Goal: Understand process/instructions: Learn how to perform a task or action

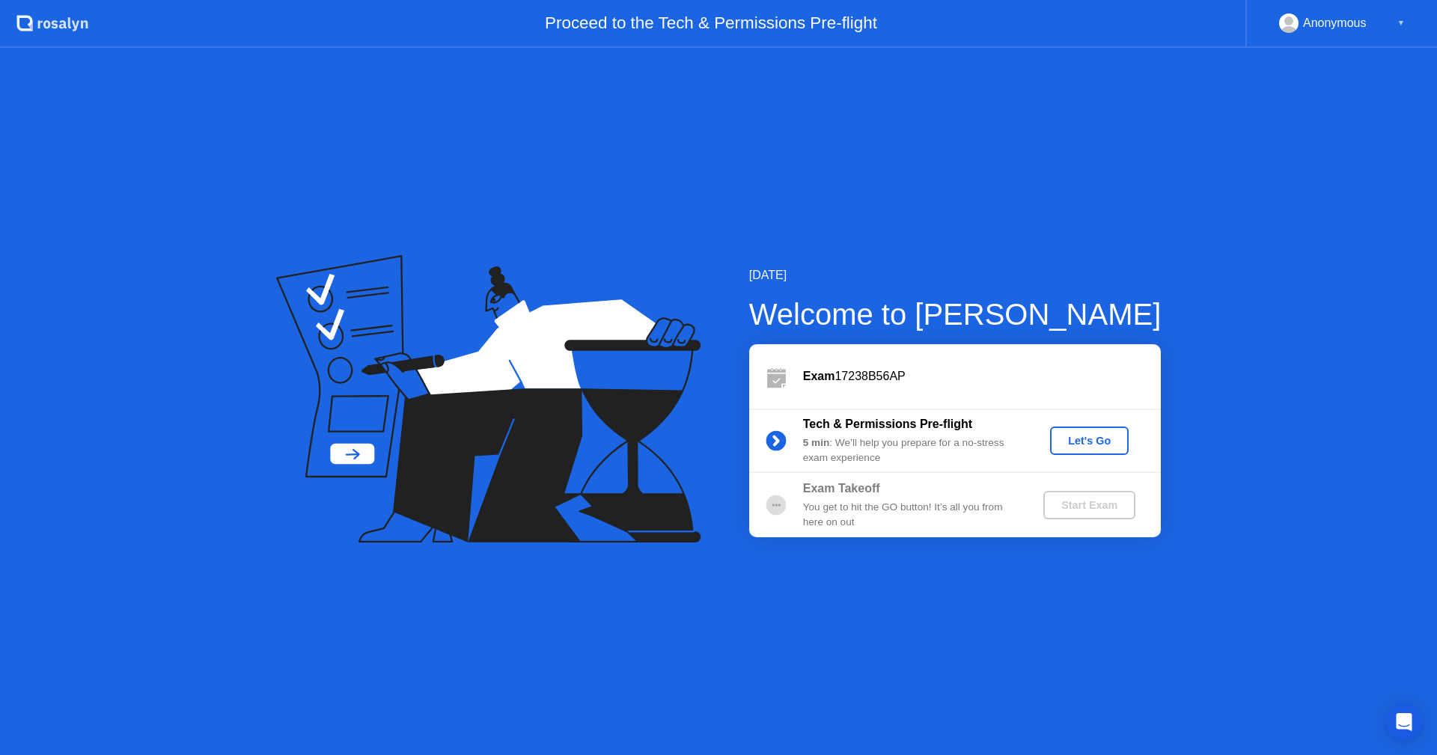
click at [1084, 437] on div "Let's Go" at bounding box center [1089, 441] width 67 height 12
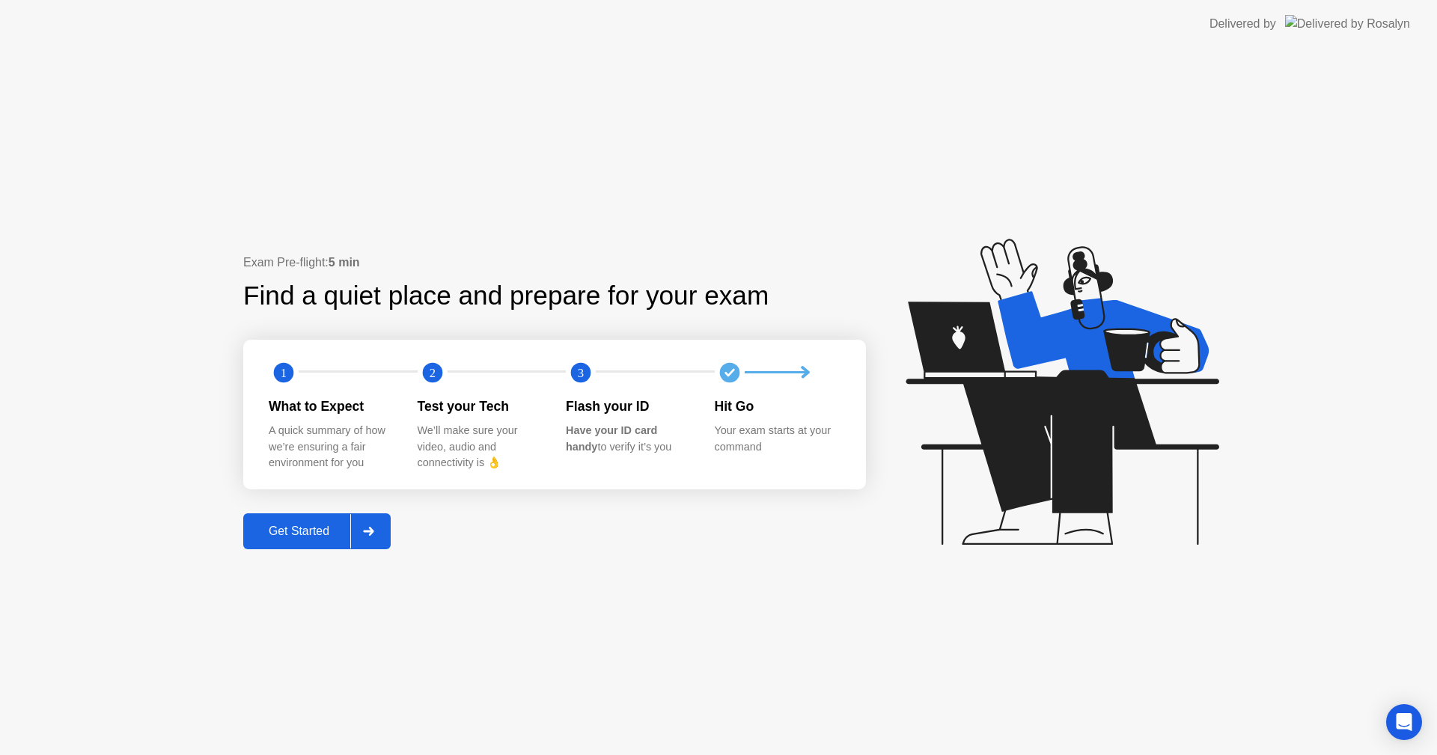
click at [299, 542] on button "Get Started" at bounding box center [316, 532] width 147 height 36
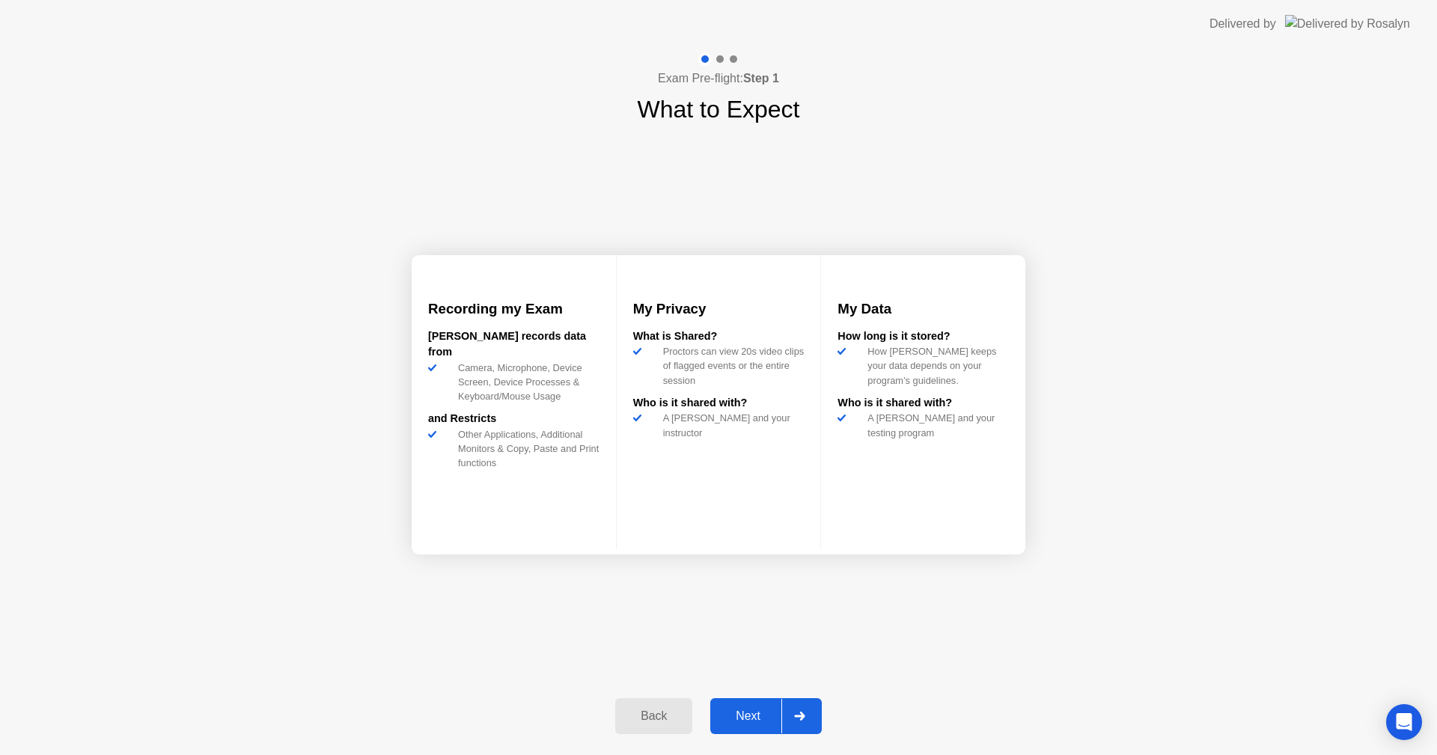
click at [757, 710] on div "Next" at bounding box center [748, 716] width 67 height 13
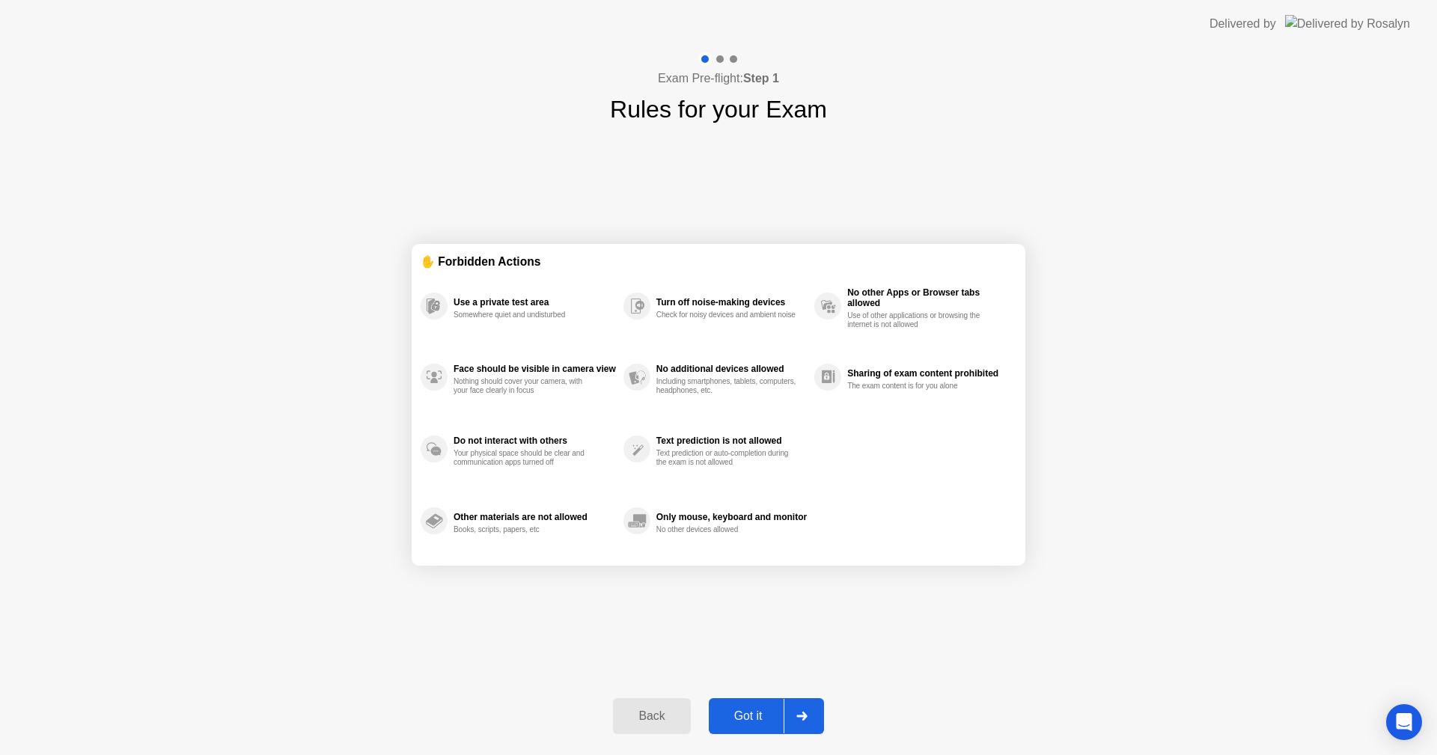
click at [757, 710] on div "Got it" at bounding box center [748, 716] width 70 height 13
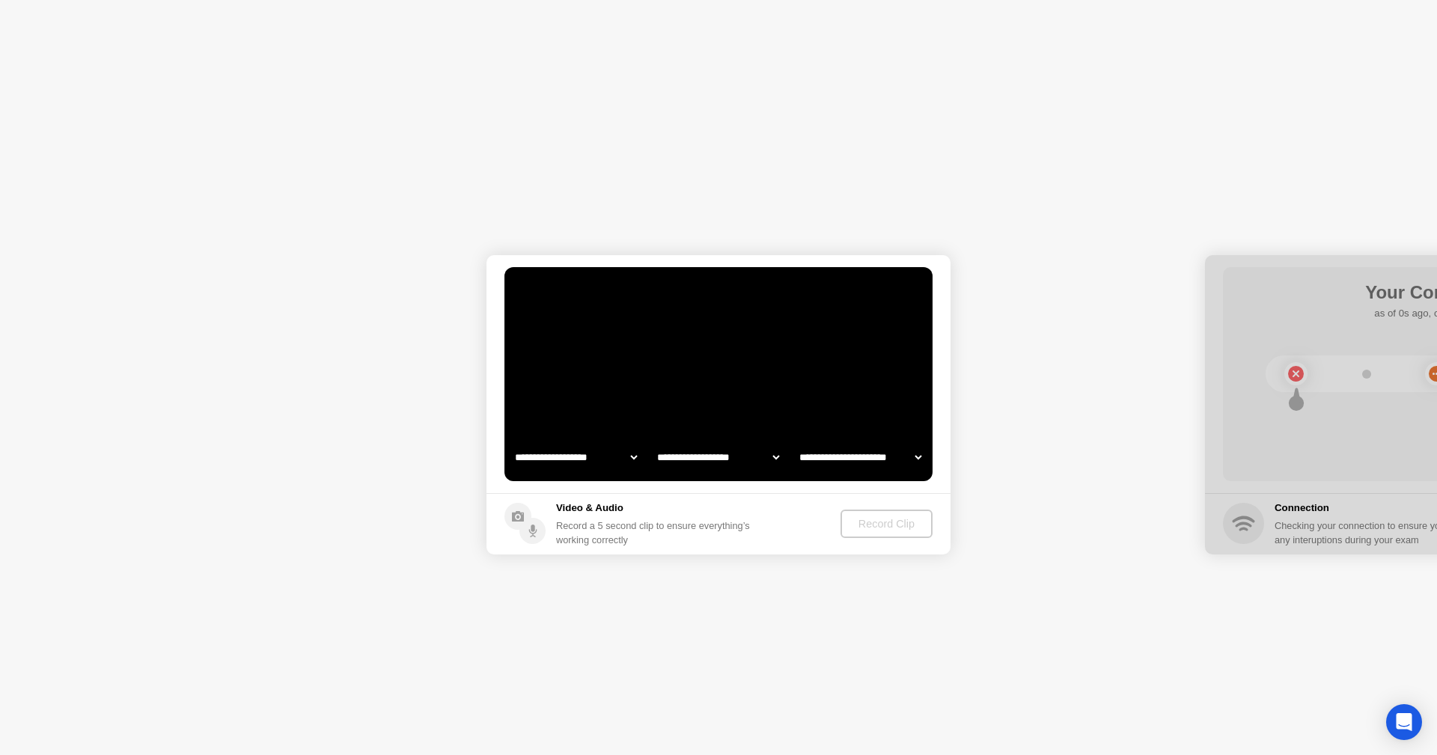
select select "**********"
select select "*******"
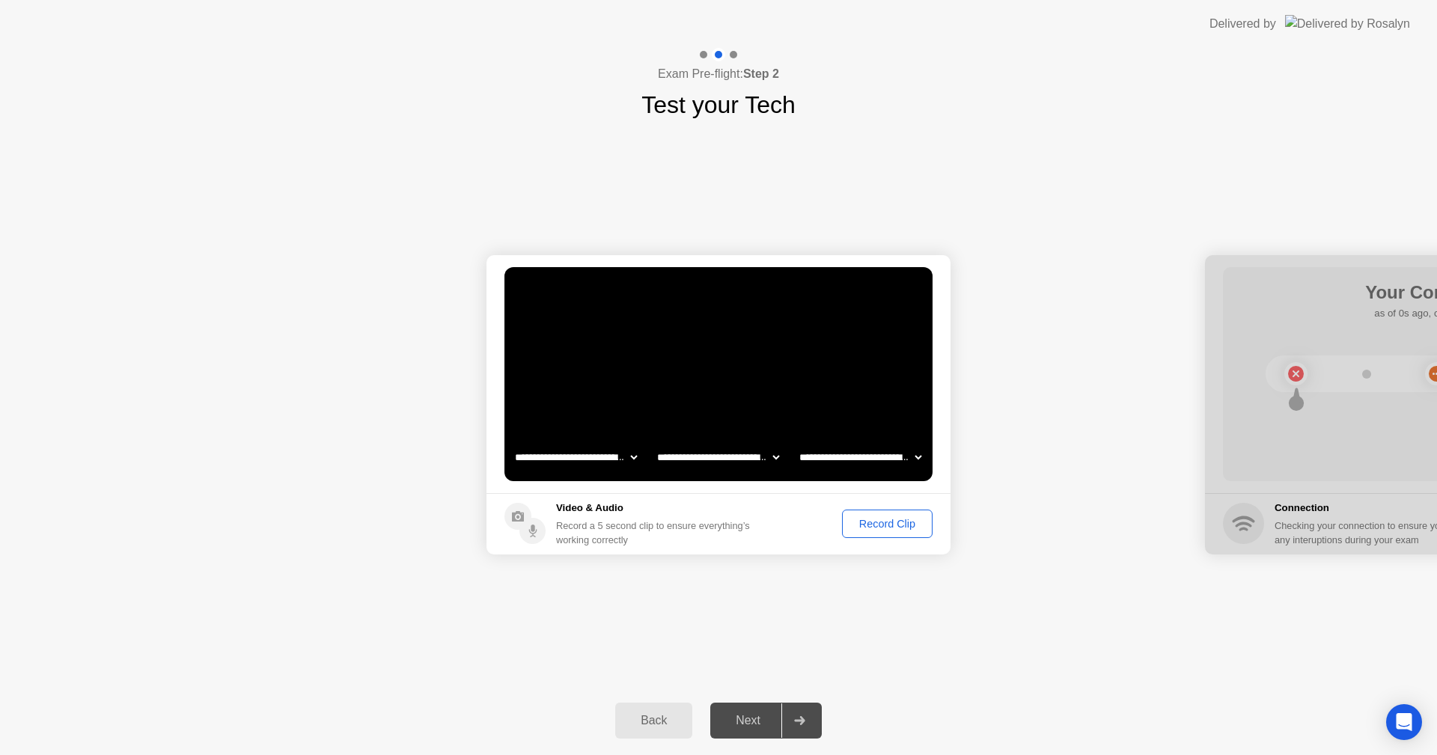
click at [890, 518] on div "Record Clip" at bounding box center [888, 524] width 80 height 12
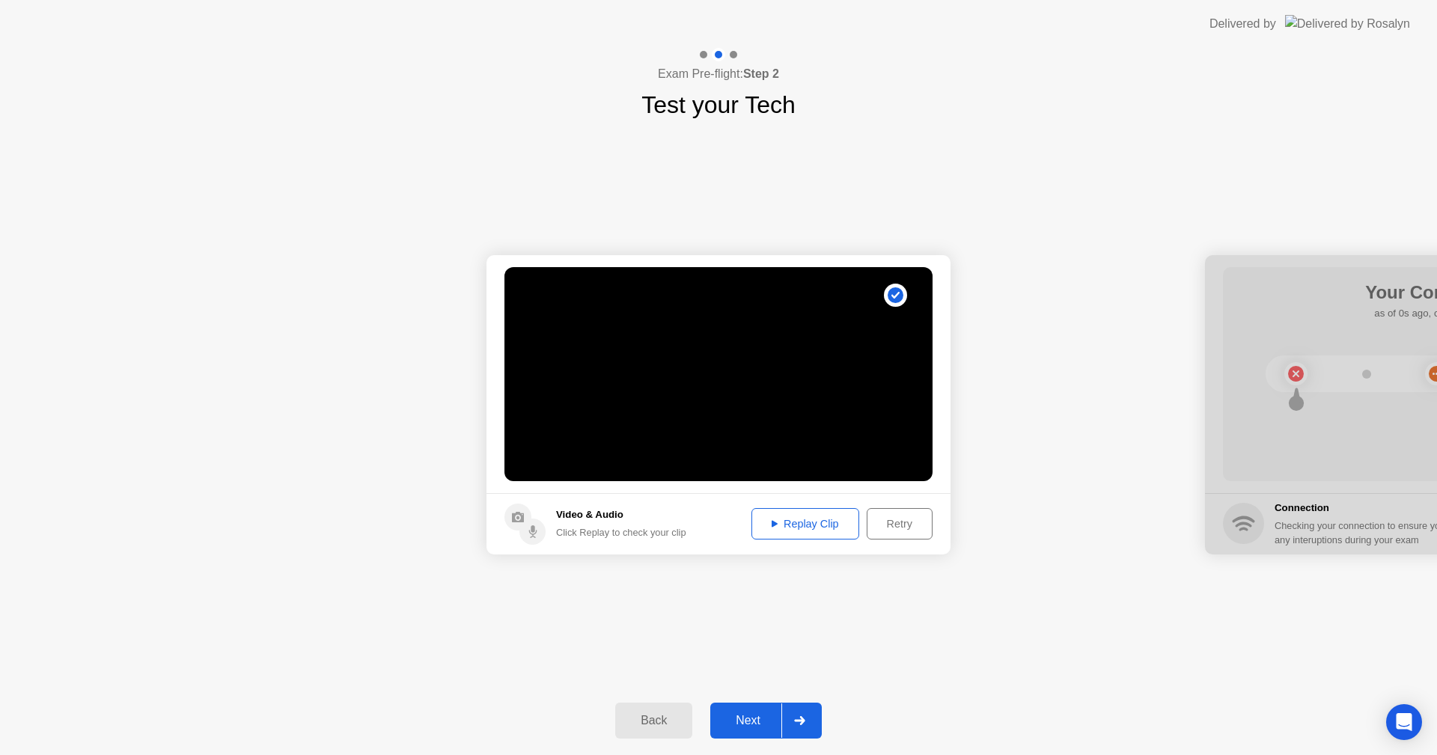
click at [812, 535] on button "Replay Clip" at bounding box center [806, 523] width 108 height 31
click at [909, 522] on div "Retry" at bounding box center [899, 524] width 55 height 12
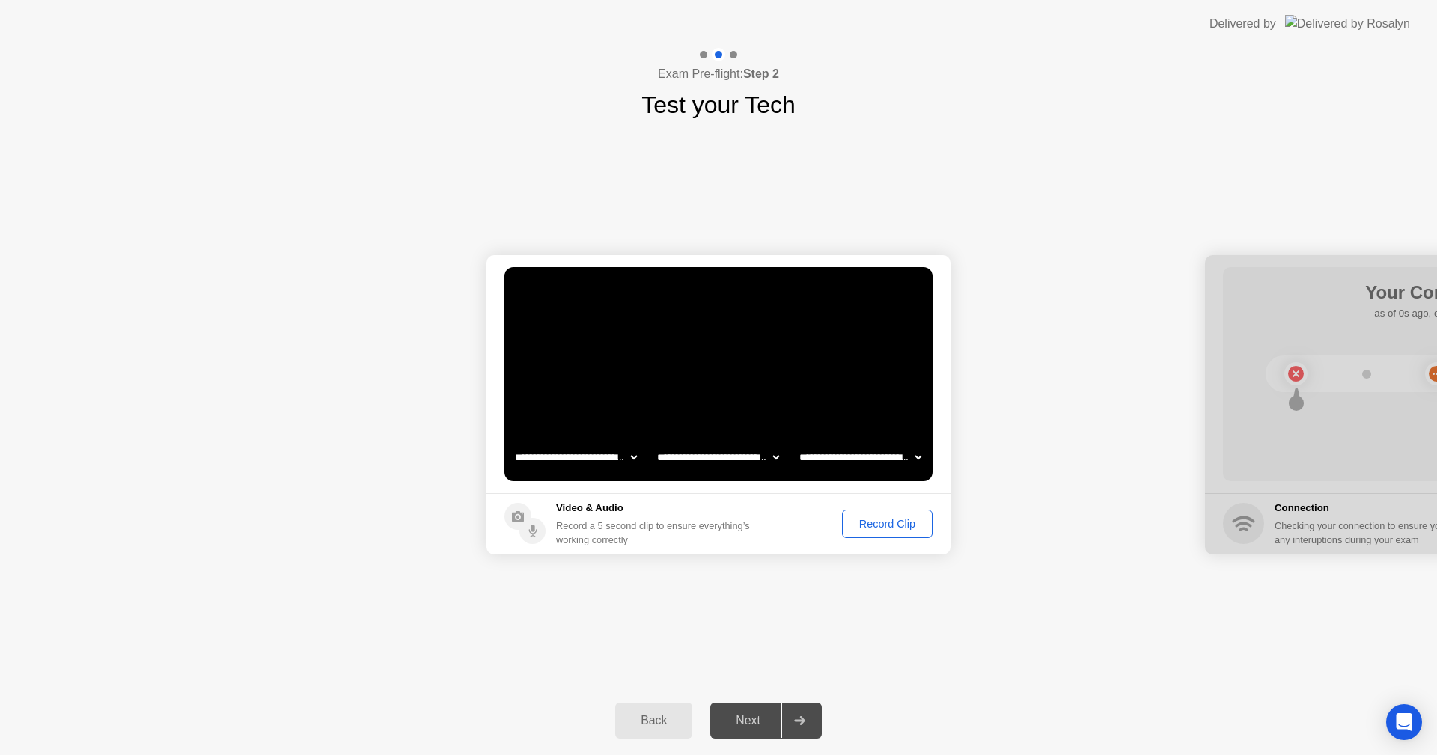
click at [766, 717] on div "Next" at bounding box center [748, 720] width 67 height 13
click at [815, 720] on div at bounding box center [800, 721] width 36 height 34
click at [868, 537] on button "Record Clip" at bounding box center [887, 524] width 91 height 28
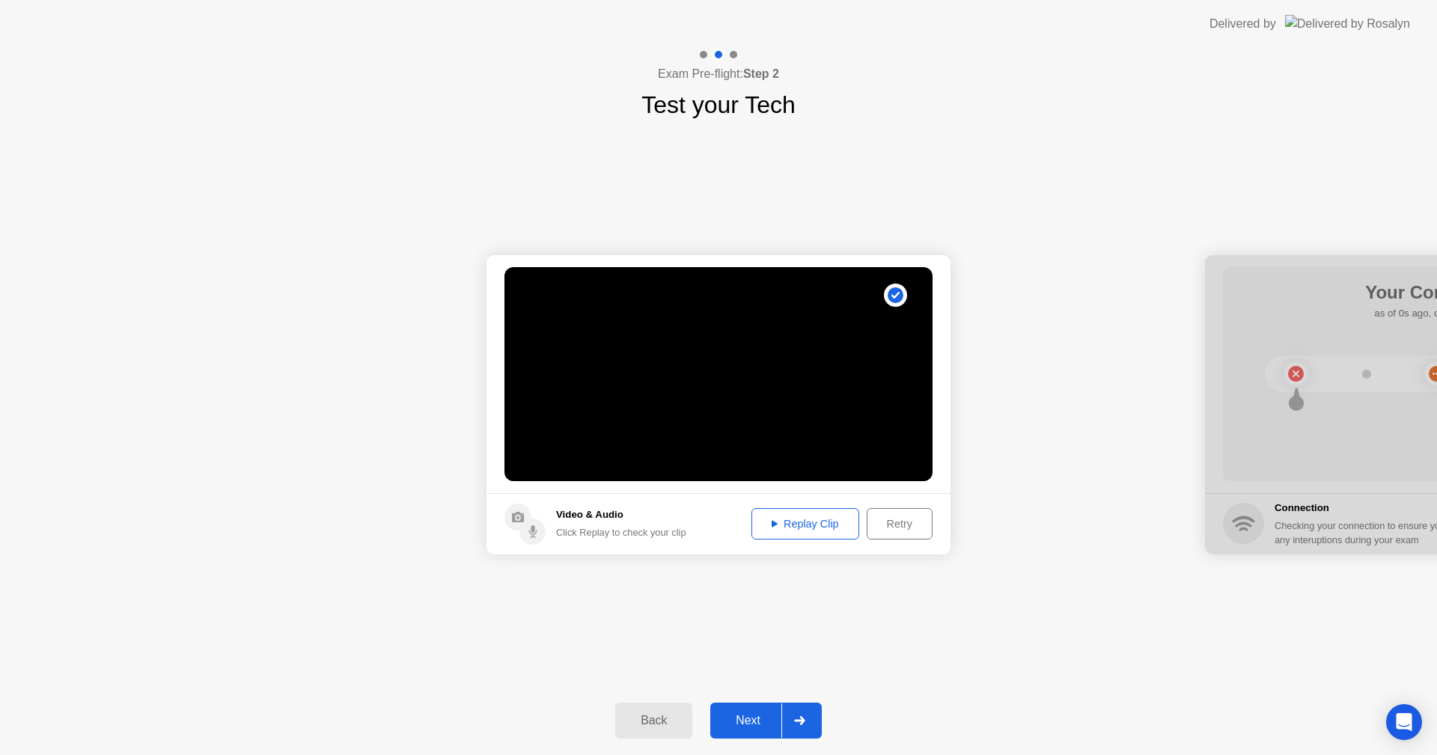
click at [764, 722] on div "Next" at bounding box center [748, 720] width 67 height 13
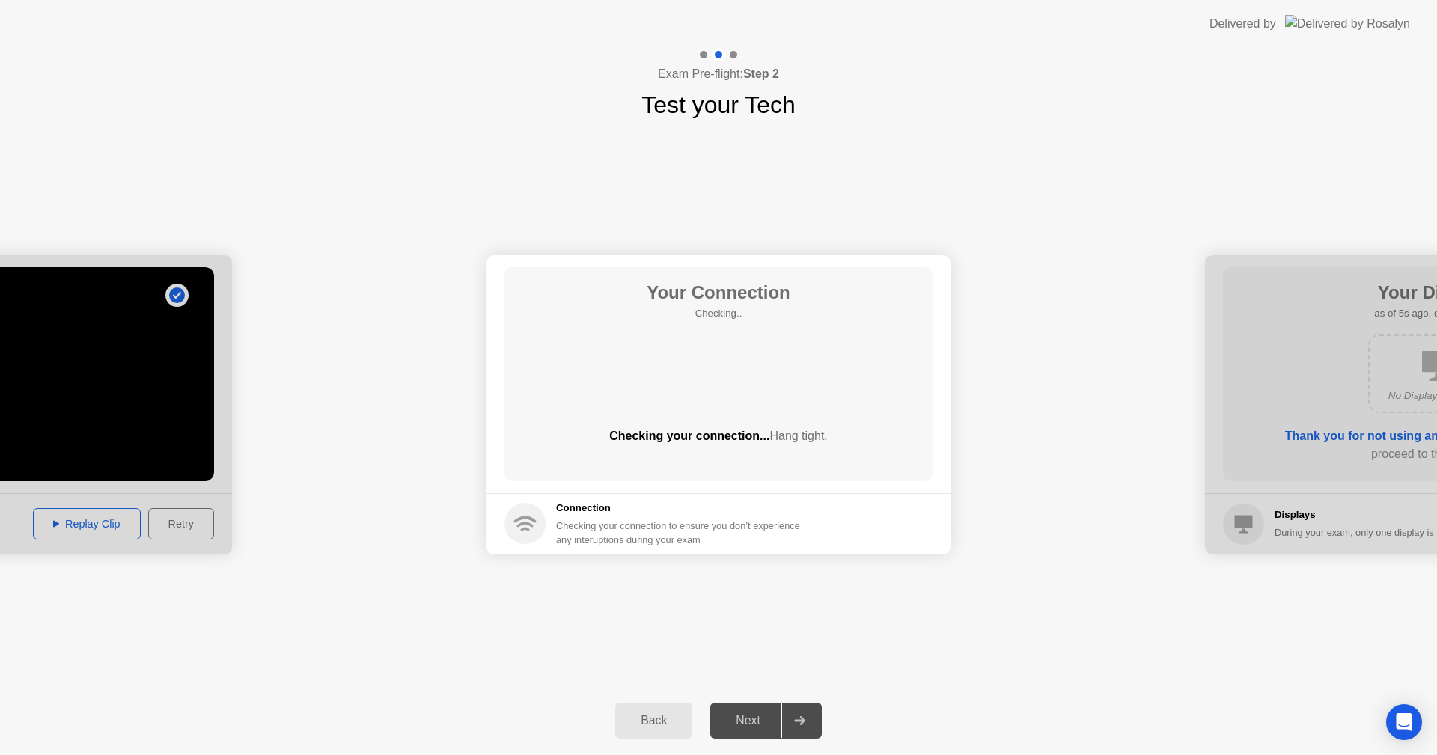
click at [764, 722] on div "Next" at bounding box center [748, 720] width 67 height 13
click at [733, 496] on footer "Connection Checking your connection to ensure you don’t experience any interupt…" at bounding box center [719, 523] width 464 height 61
click at [662, 439] on div "Checking your connection... Hang tight." at bounding box center [719, 436] width 428 height 18
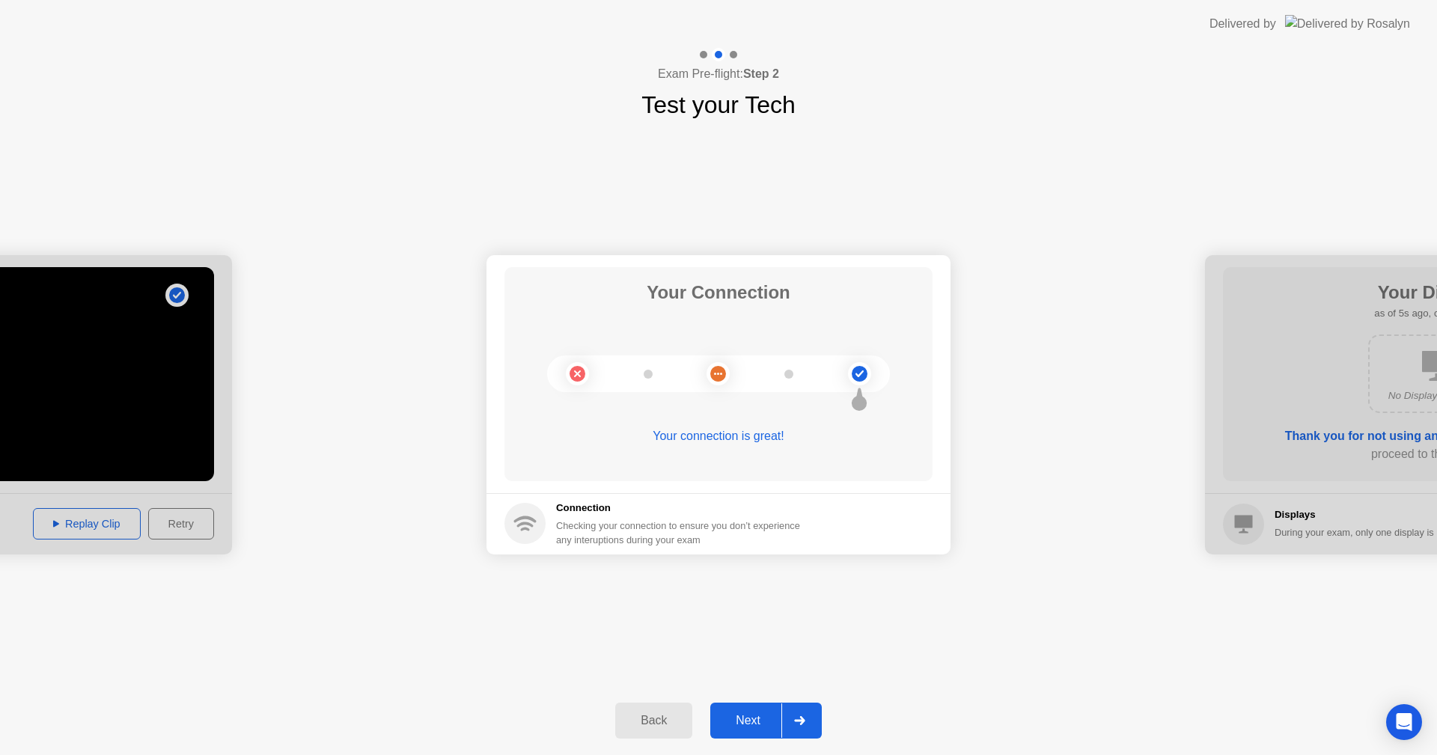
click at [767, 720] on div "Next" at bounding box center [748, 720] width 67 height 13
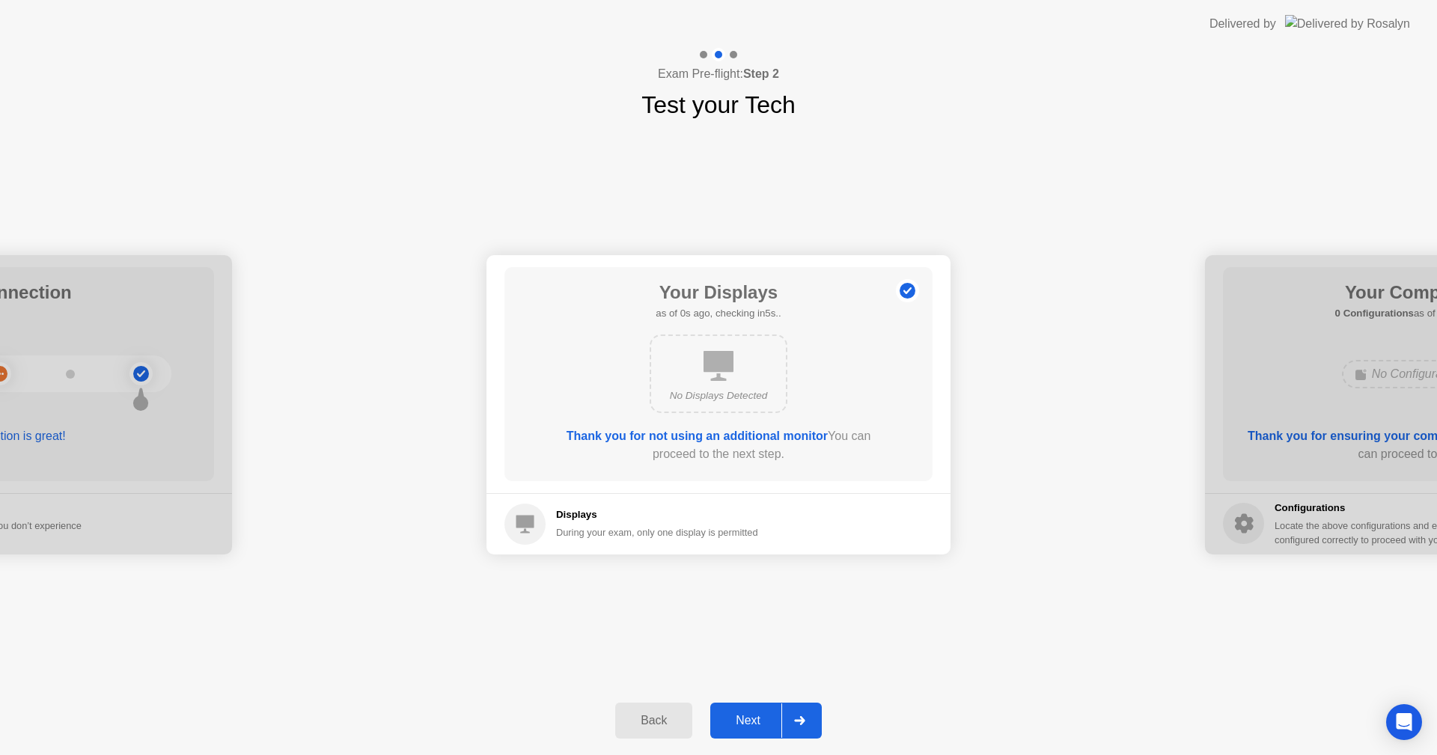
click at [767, 720] on div "Next" at bounding box center [748, 720] width 67 height 13
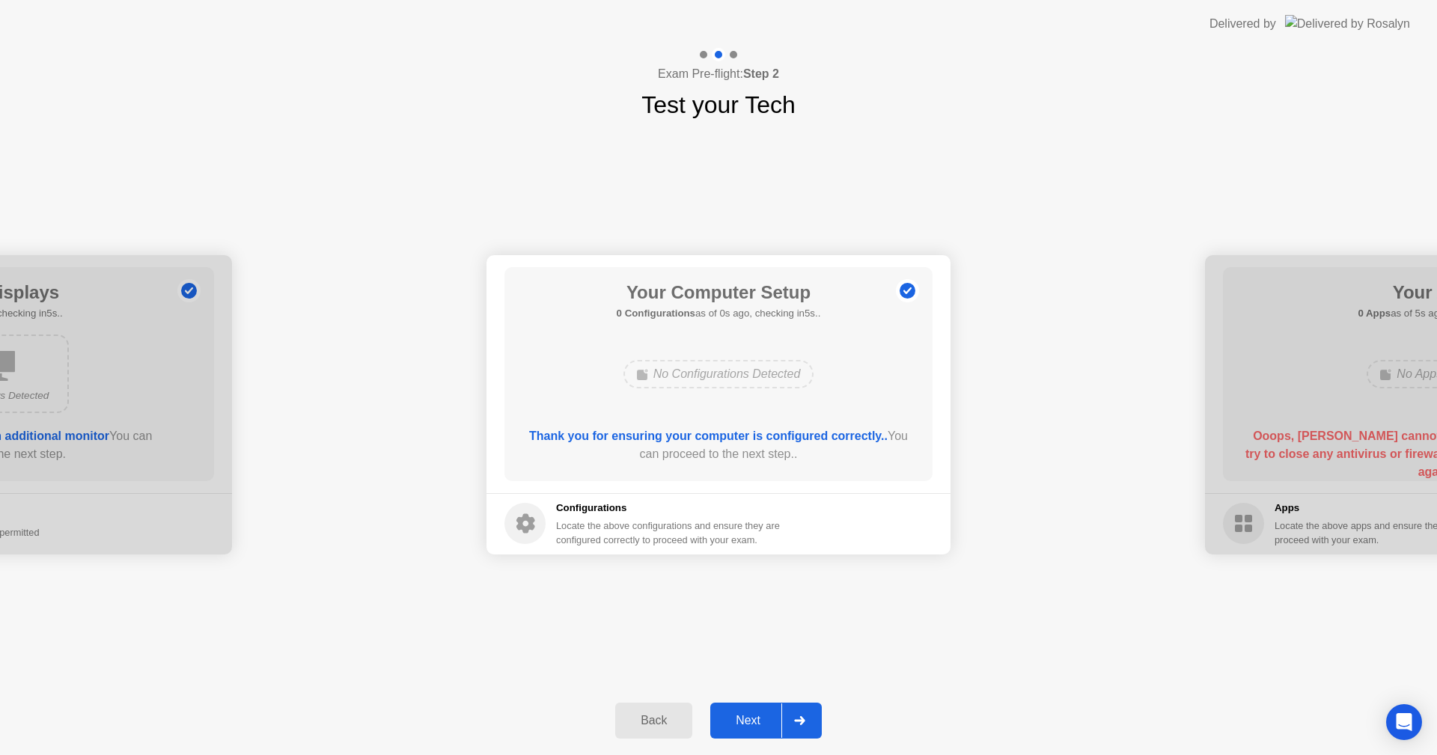
click at [767, 720] on div "Next" at bounding box center [748, 720] width 67 height 13
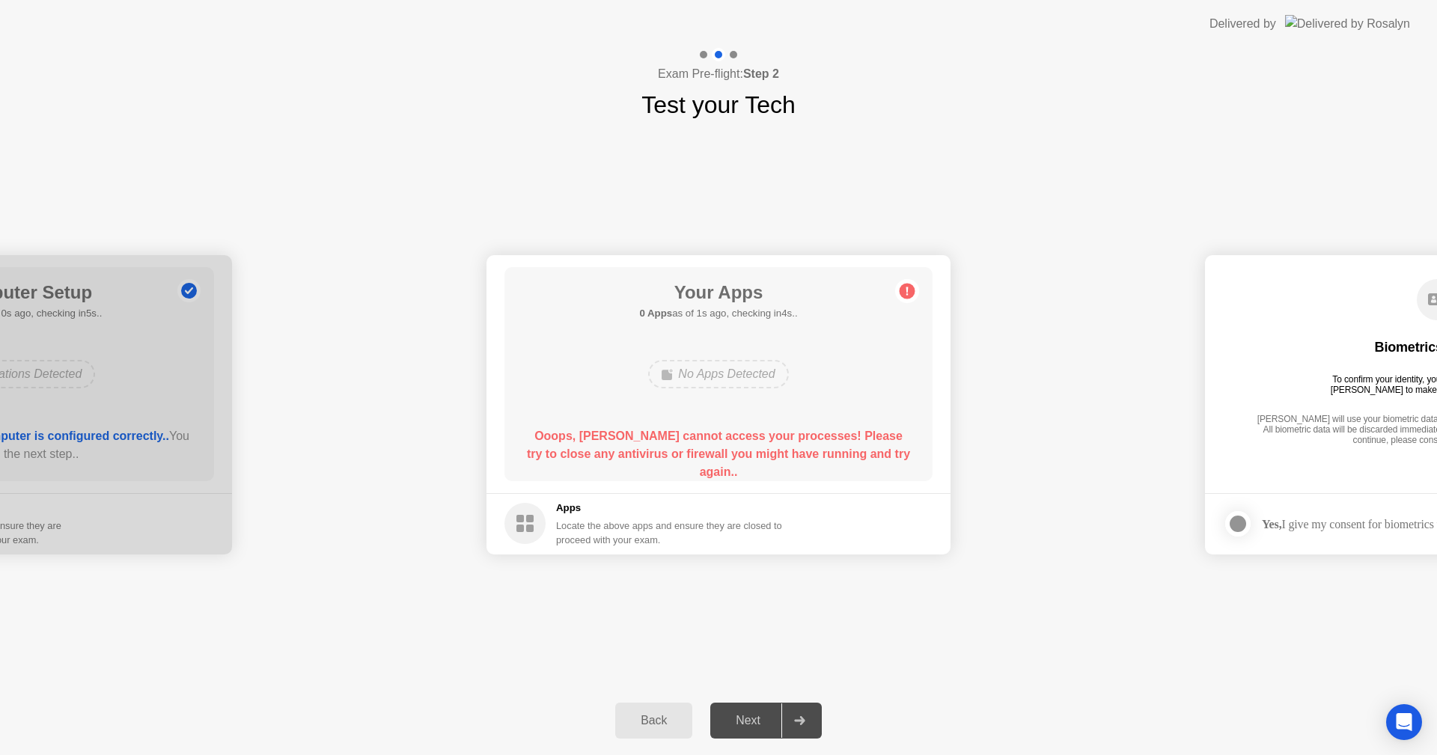
click at [693, 390] on div "No Apps Detected" at bounding box center [718, 374] width 343 height 40
click at [761, 715] on div "Next" at bounding box center [748, 720] width 67 height 13
click at [762, 714] on div "Next" at bounding box center [748, 720] width 67 height 13
drag, startPoint x: 551, startPoint y: 521, endPoint x: 658, endPoint y: 639, distance: 159.5
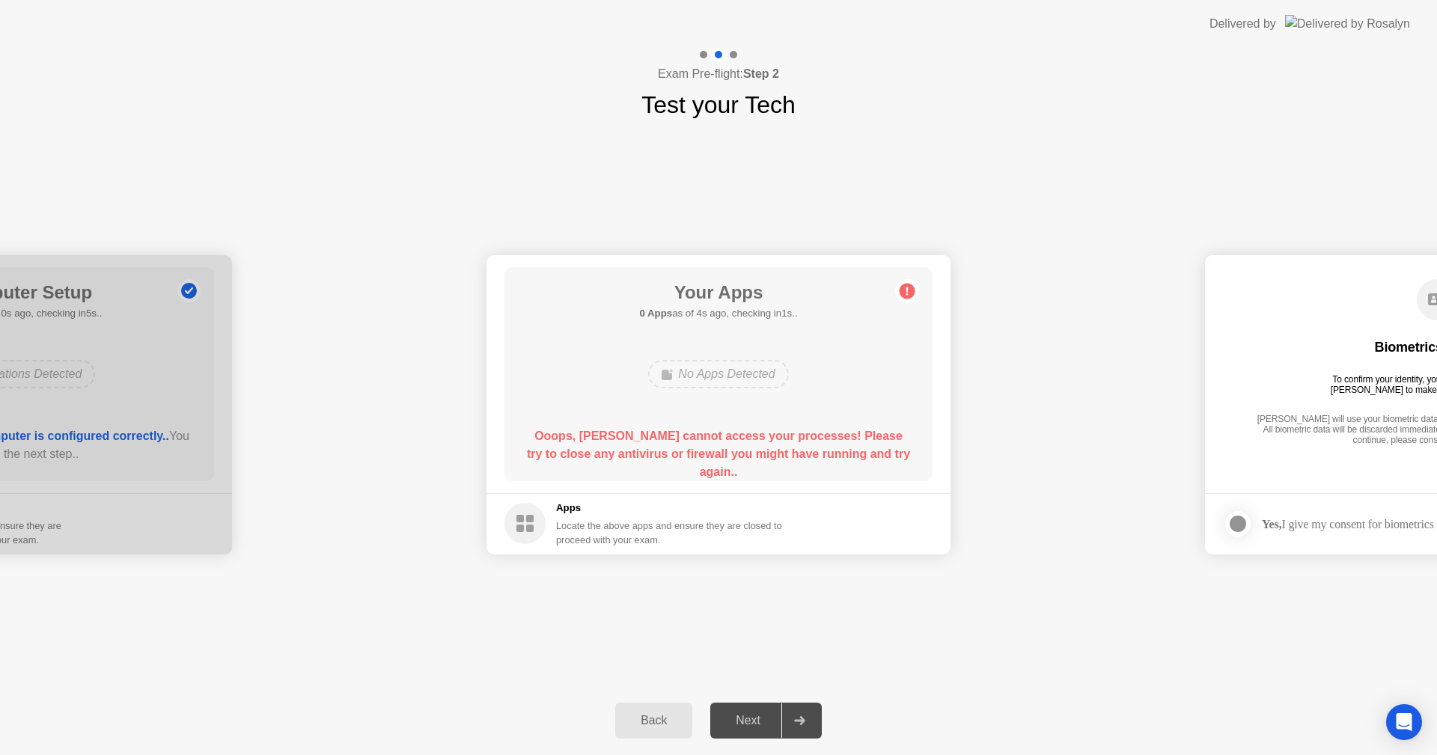
click at [551, 522] on div "Apps Locate the above apps and ensure they are closed to proceed with your exam." at bounding box center [644, 524] width 279 height 46
click at [702, 698] on div "Back Next" at bounding box center [718, 721] width 1437 height 69
click at [699, 385] on div "No Apps Detected" at bounding box center [718, 374] width 140 height 28
click at [751, 440] on b "Ooops, [PERSON_NAME] cannot access your processes! Please try to close any anti…" at bounding box center [718, 454] width 383 height 49
click at [806, 699] on div "Back Next" at bounding box center [718, 721] width 1437 height 69
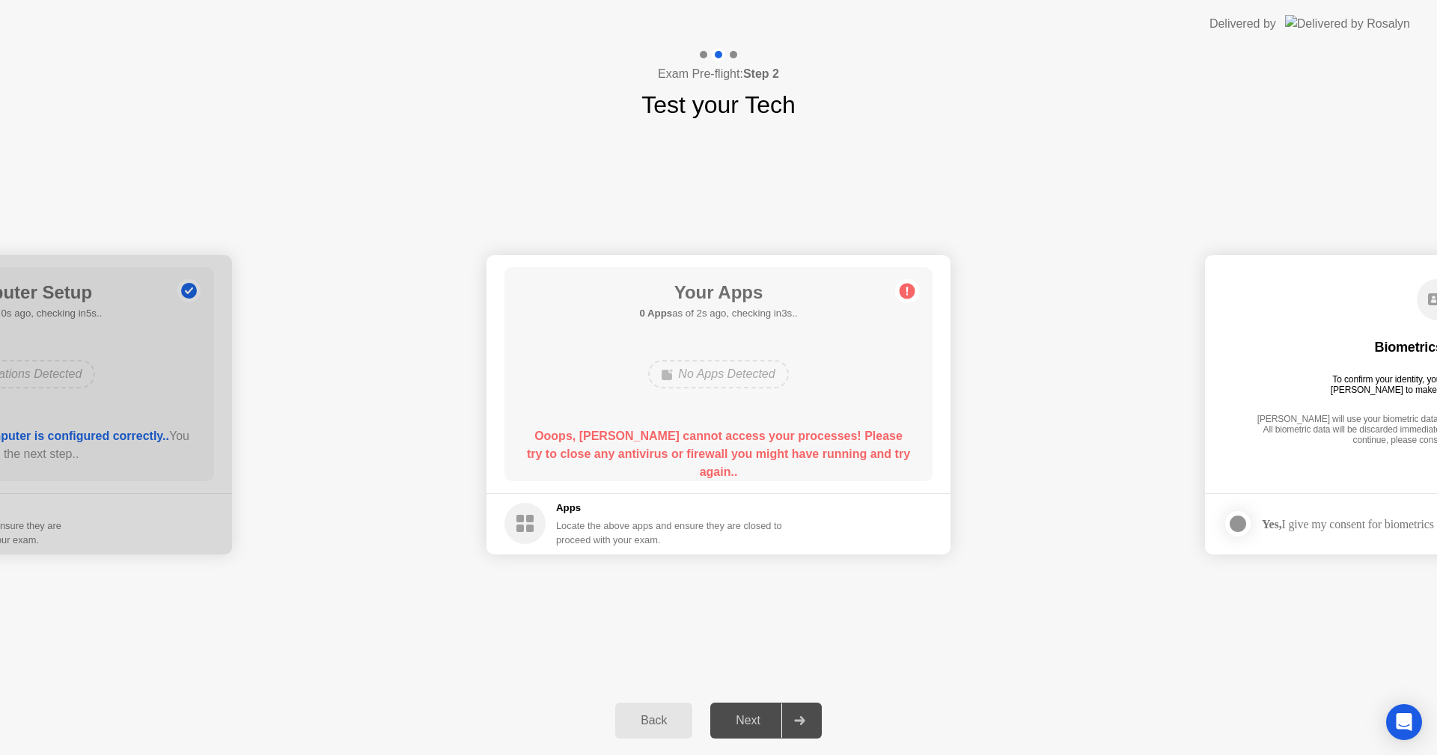
click at [654, 721] on div "Back" at bounding box center [654, 720] width 68 height 13
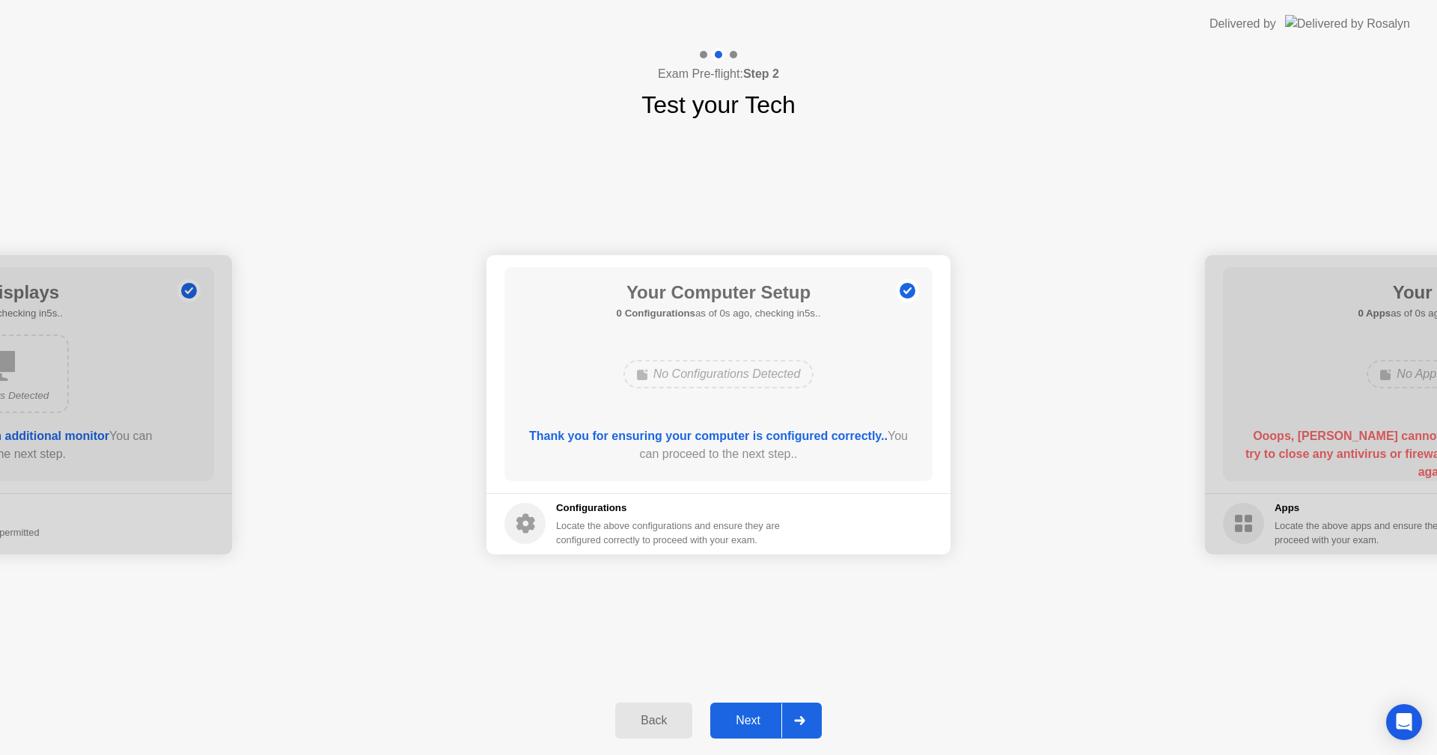
click at [762, 719] on div "Next" at bounding box center [748, 720] width 67 height 13
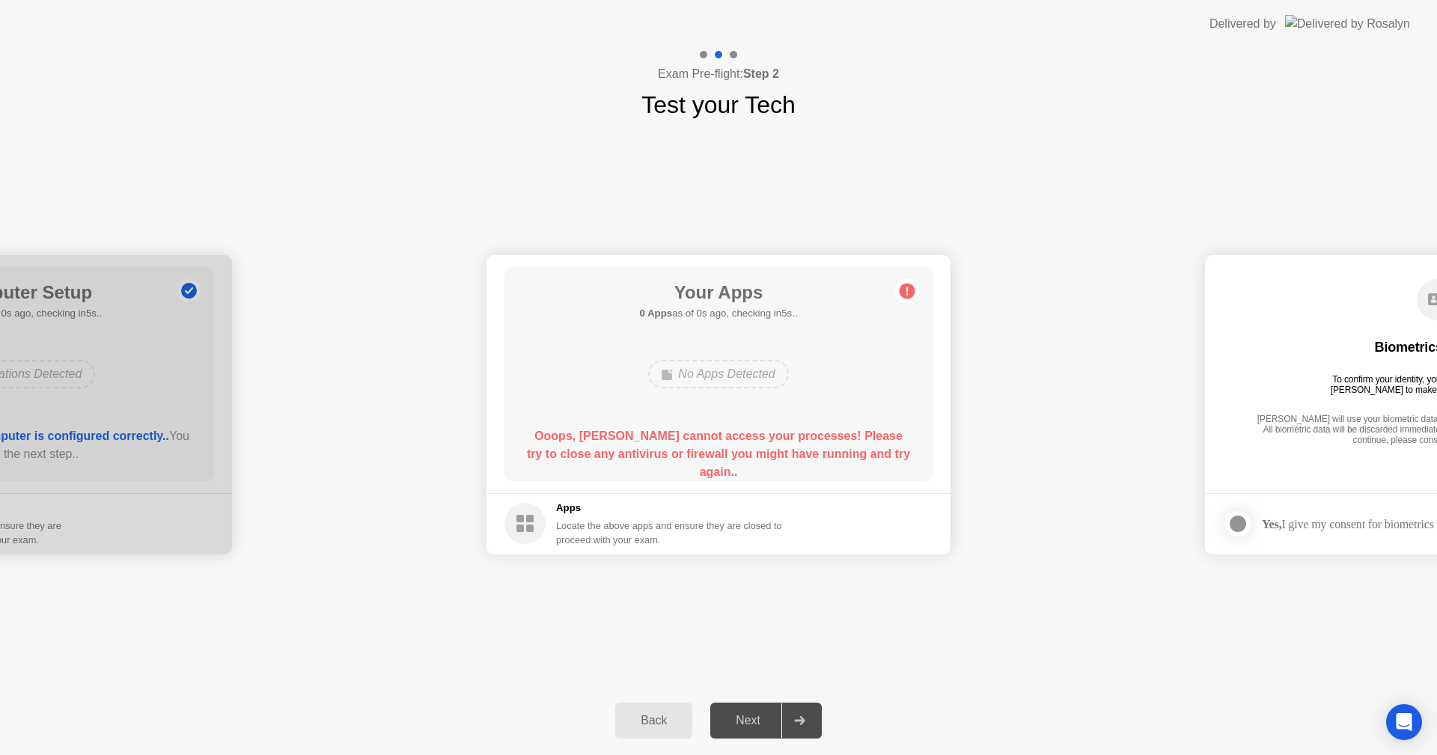
click at [762, 719] on div "Next" at bounding box center [748, 720] width 67 height 13
click at [806, 612] on div "**********" at bounding box center [718, 405] width 1437 height 564
click at [806, 609] on div "**********" at bounding box center [718, 405] width 1437 height 564
click at [767, 410] on div "Your Apps 0 Apps as of 1s ago, checking in4s.. No Apps Detected Ooops, [PERSON_…" at bounding box center [719, 374] width 428 height 214
click at [708, 351] on div "Your Apps 0 Apps as of 2s ago, checking in3s.. No Apps Detected Ooops, [PERSON_…" at bounding box center [719, 374] width 428 height 214
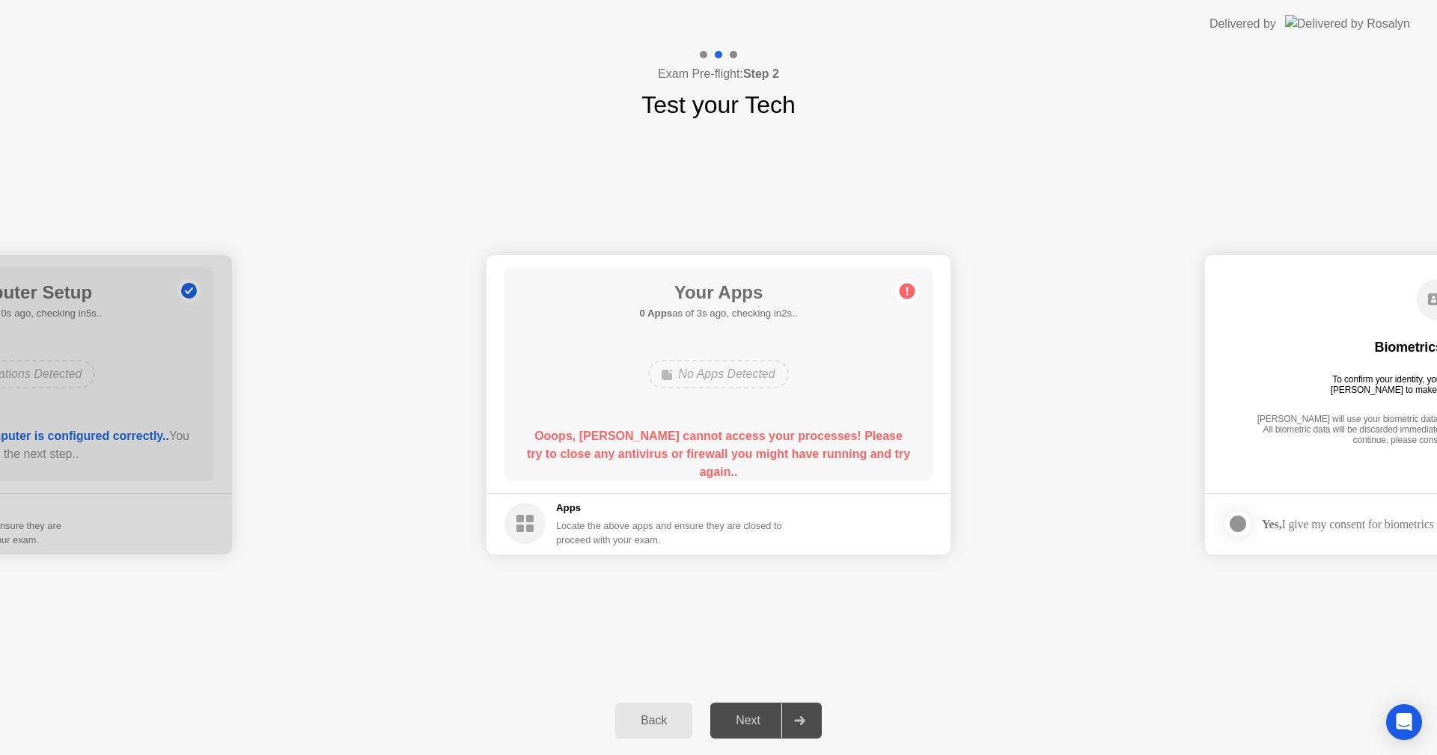
click at [809, 725] on div at bounding box center [800, 721] width 36 height 34
click at [905, 291] on circle at bounding box center [908, 291] width 16 height 16
drag, startPoint x: 577, startPoint y: 525, endPoint x: 548, endPoint y: 521, distance: 29.4
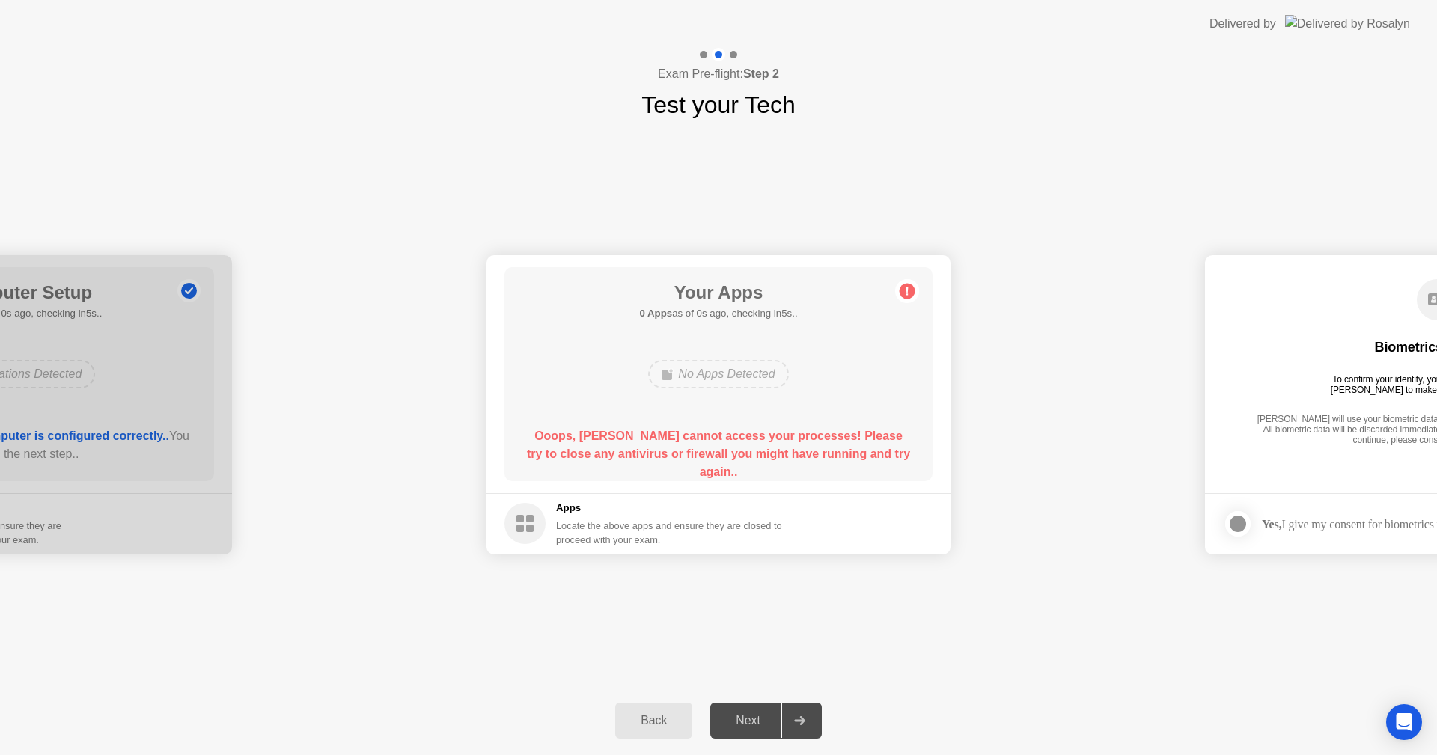
click at [576, 525] on div "Locate the above apps and ensure they are closed to proceed with your exam." at bounding box center [669, 533] width 227 height 28
click at [526, 525] on circle at bounding box center [525, 523] width 41 height 41
click at [657, 715] on div "Back" at bounding box center [654, 720] width 68 height 13
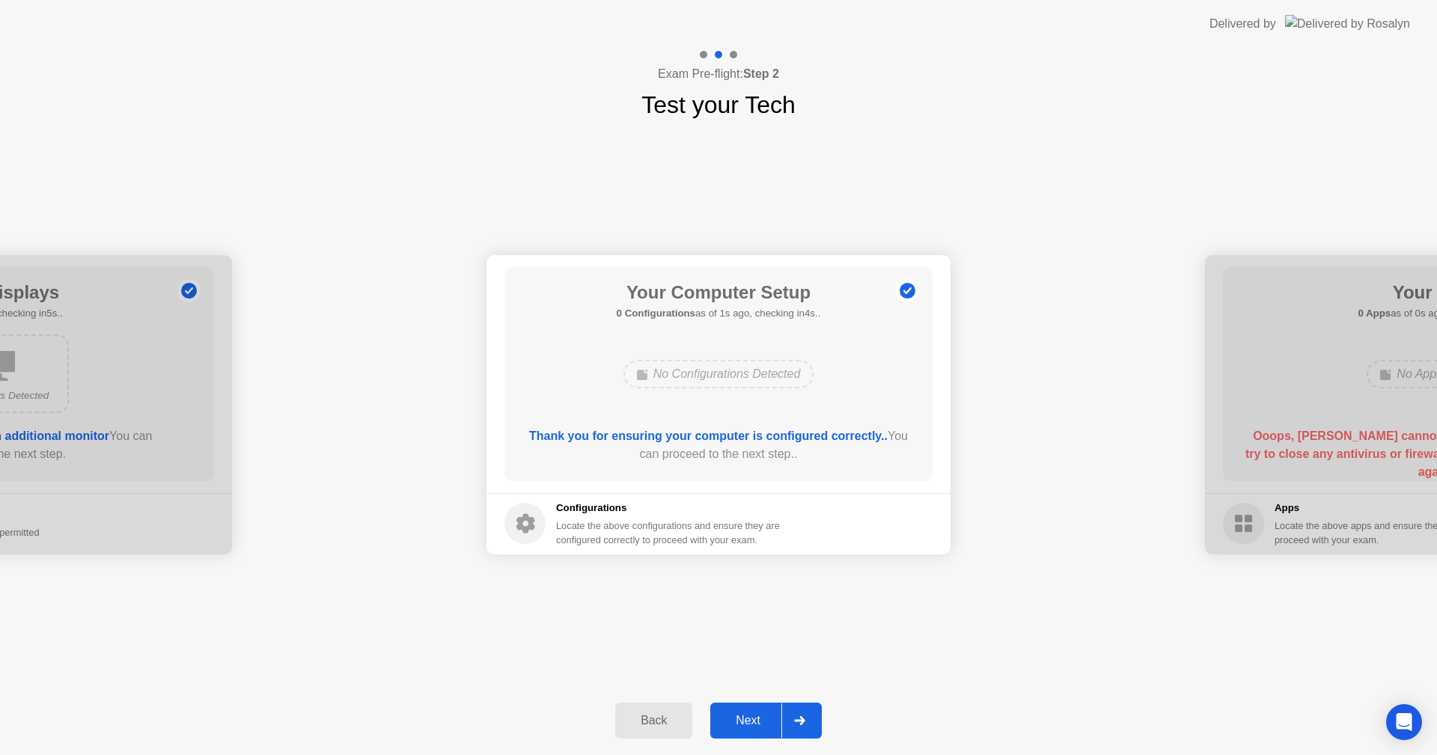
click at [760, 710] on button "Next" at bounding box center [766, 721] width 112 height 36
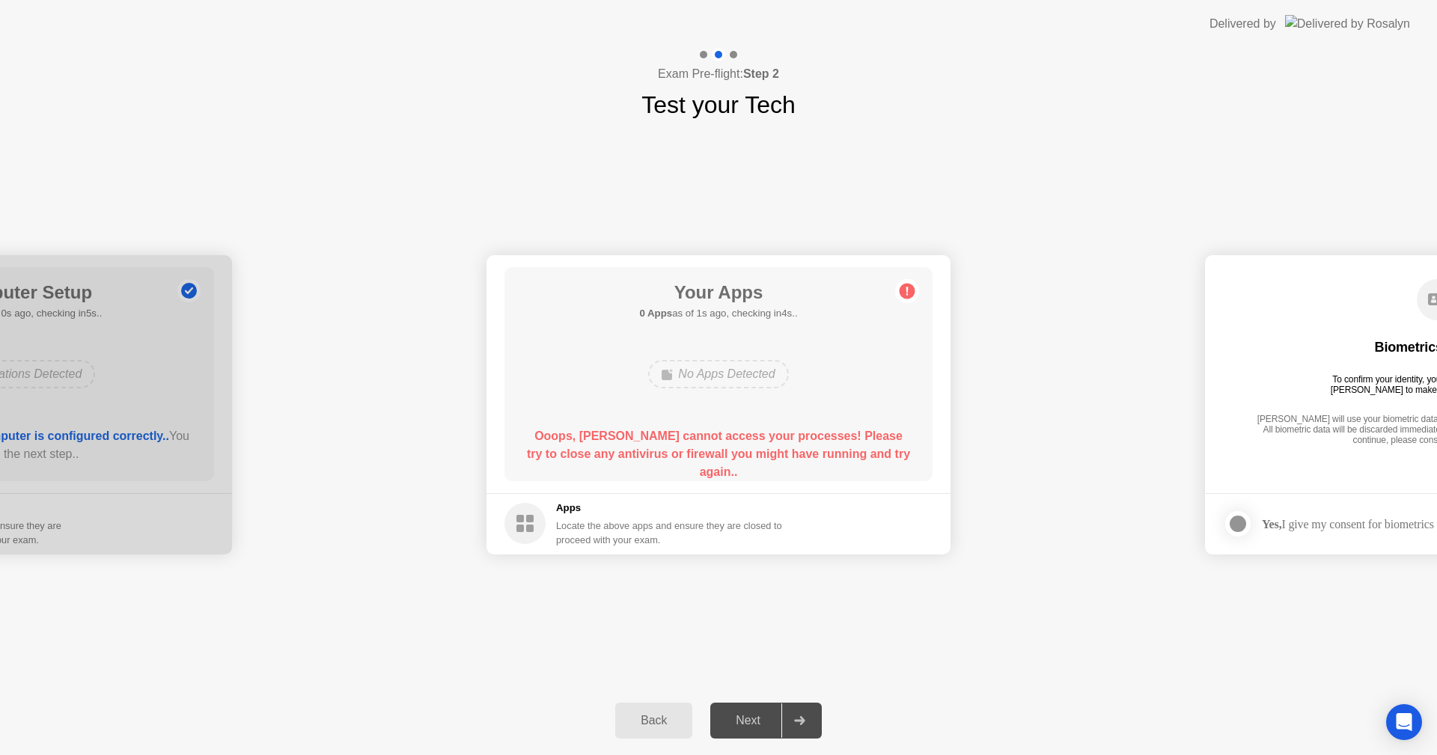
click at [630, 543] on div "Locate the above apps and ensure they are closed to proceed with your exam." at bounding box center [669, 533] width 227 height 28
click at [769, 548] on footer "Apps Locate the above apps and ensure they are closed to proceed with your exam." at bounding box center [719, 523] width 464 height 61
drag, startPoint x: 988, startPoint y: 503, endPoint x: 936, endPoint y: 565, distance: 81.3
drag, startPoint x: 794, startPoint y: 707, endPoint x: 775, endPoint y: 702, distance: 20.0
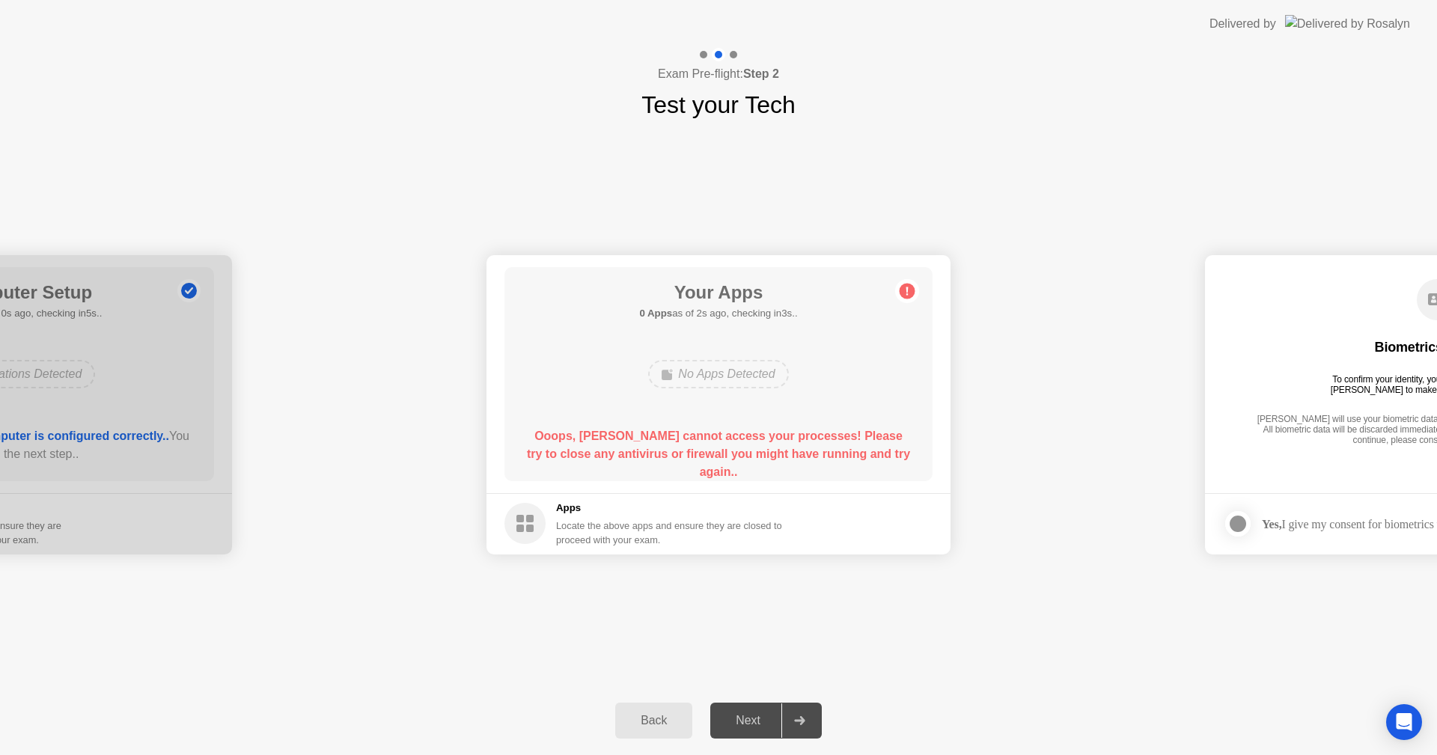
click at [793, 707] on div at bounding box center [800, 721] width 36 height 34
click at [667, 731] on button "Back" at bounding box center [653, 721] width 77 height 36
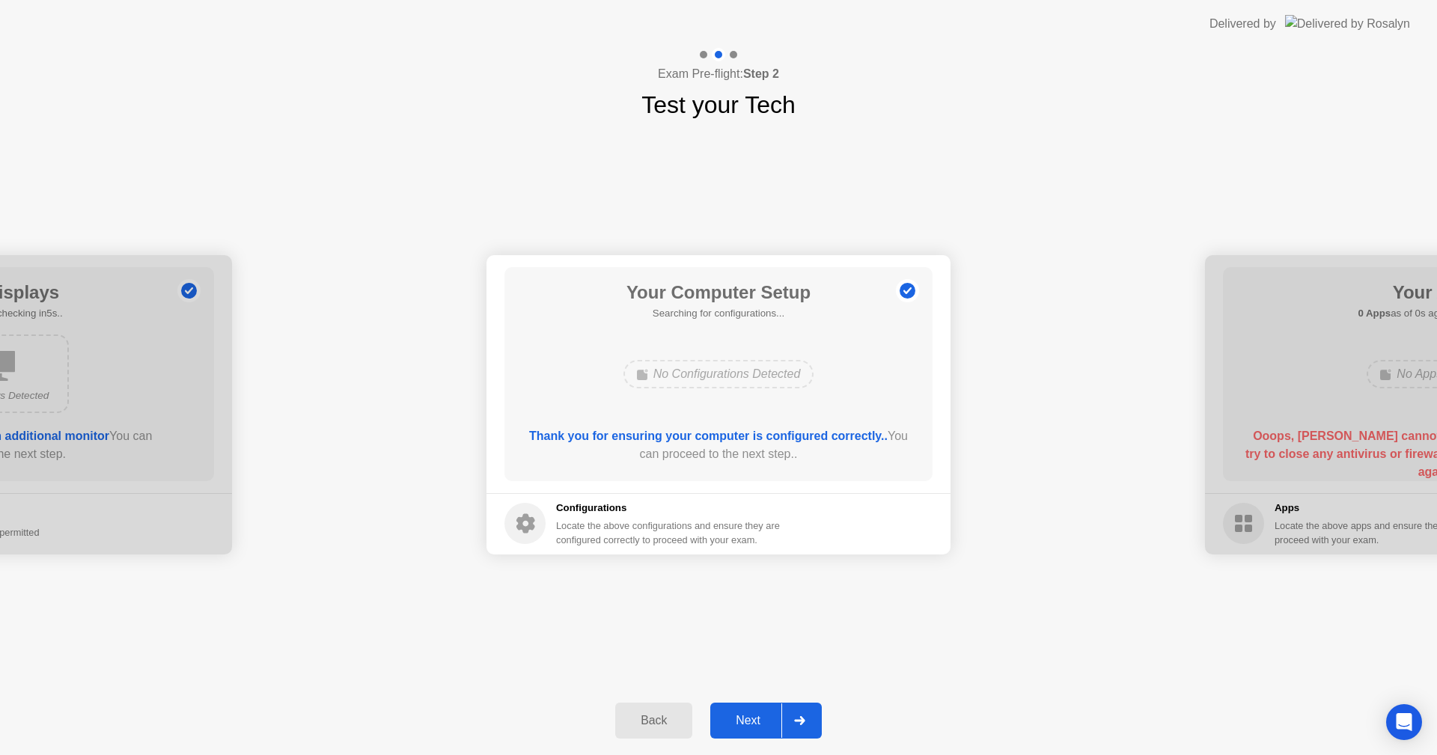
click at [667, 731] on button "Back" at bounding box center [653, 721] width 77 height 36
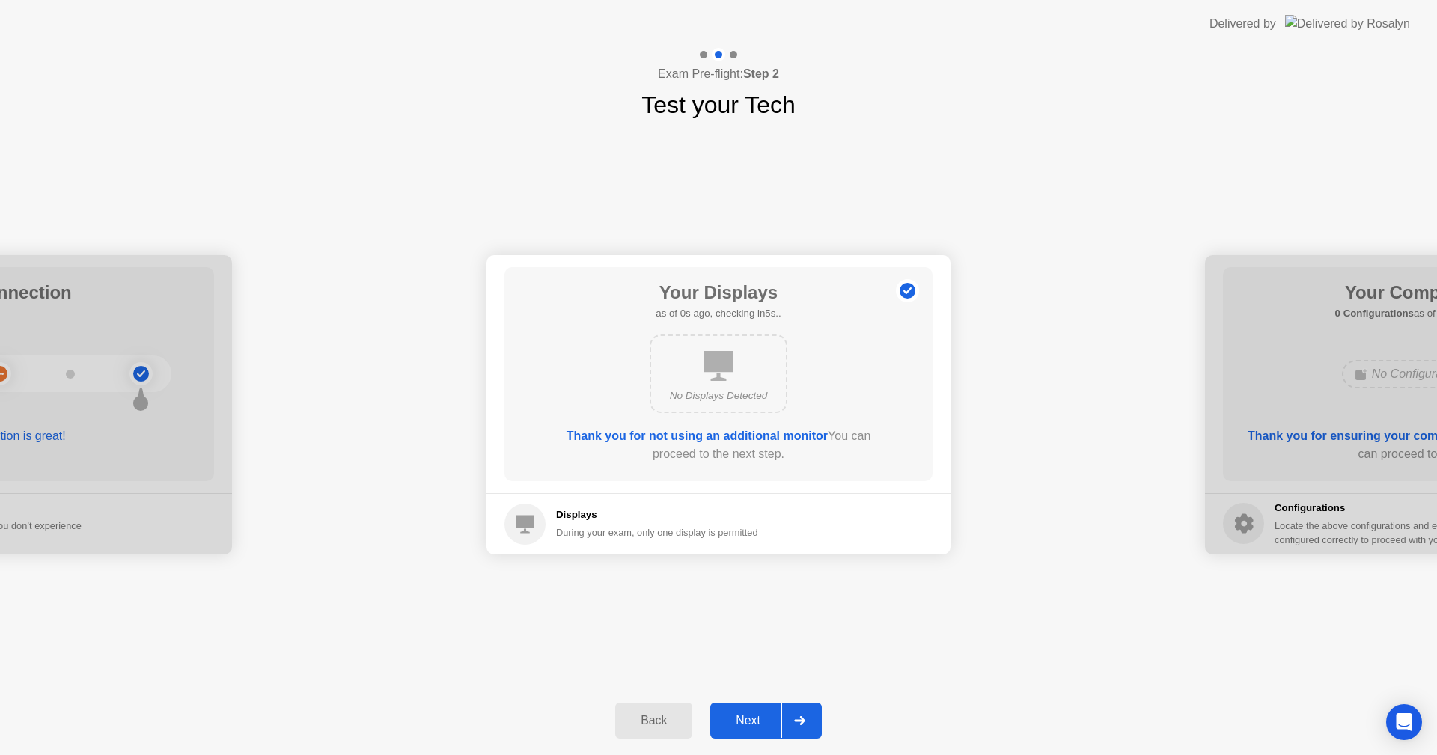
click at [753, 721] on div "Next" at bounding box center [748, 720] width 67 height 13
click at [754, 721] on div "Next" at bounding box center [748, 720] width 67 height 13
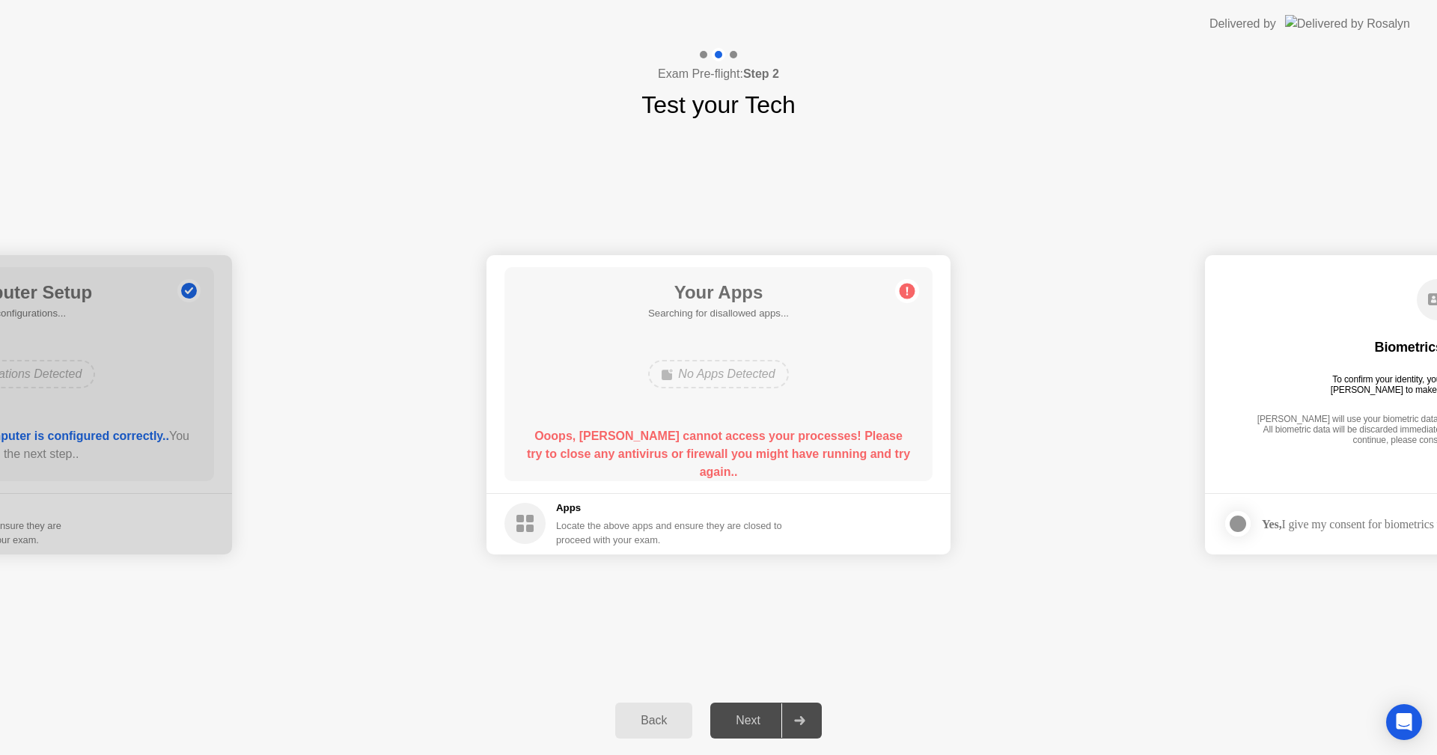
click at [754, 721] on div "Next" at bounding box center [748, 720] width 67 height 13
click at [755, 721] on div "Next" at bounding box center [748, 720] width 67 height 13
click at [755, 722] on div "Next" at bounding box center [748, 720] width 67 height 13
